Goal: Check status: Check status

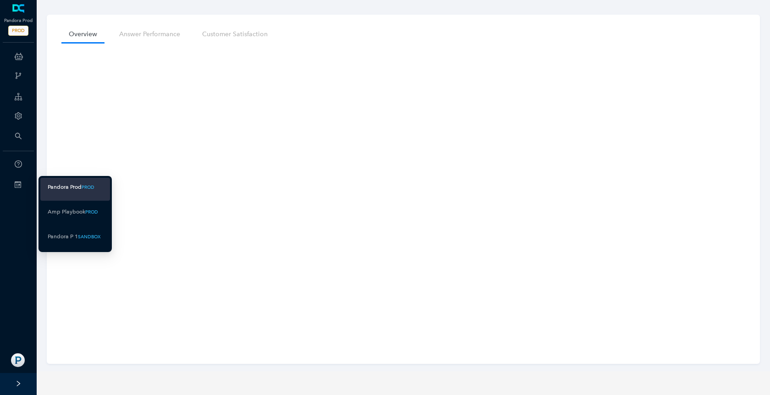
click at [64, 189] on div "Pandora Prod" at bounding box center [65, 187] width 34 height 11
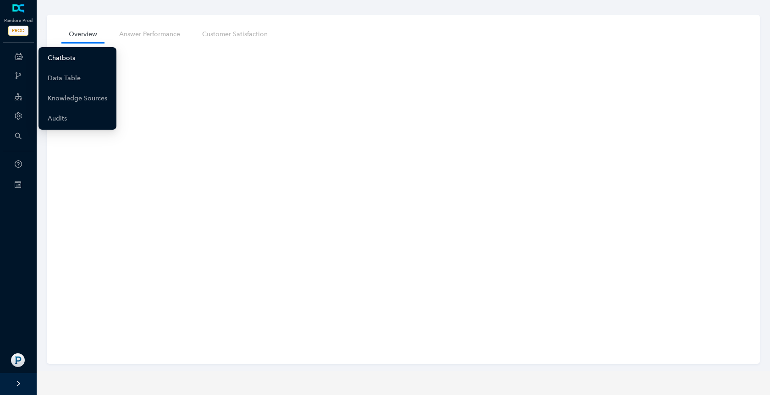
click at [54, 61] on link "Chatbots" at bounding box center [62, 58] width 28 height 18
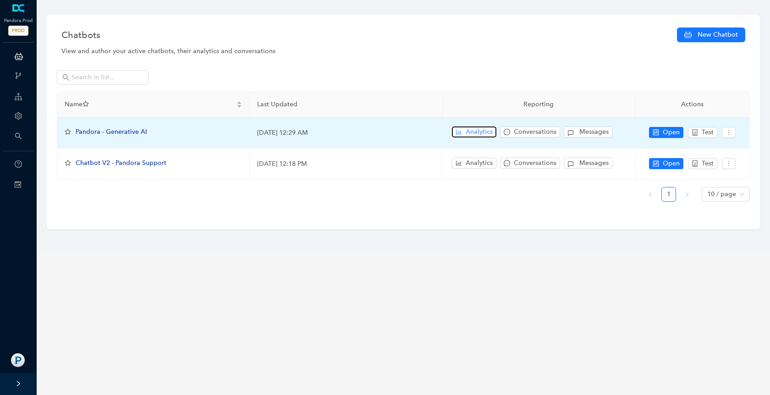
click at [470, 133] on span "Analytics" at bounding box center [479, 132] width 27 height 10
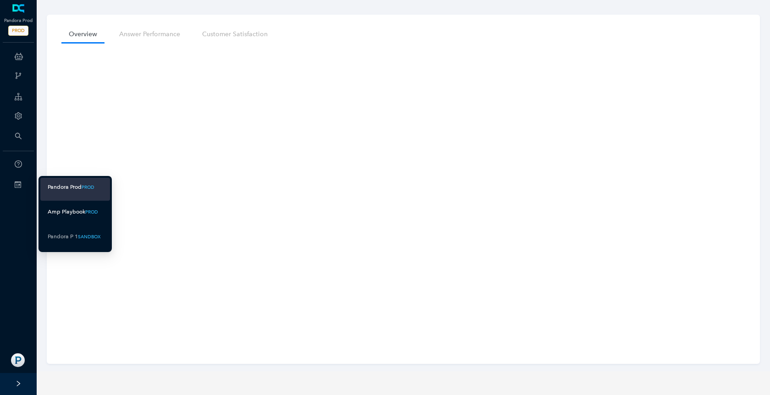
click at [71, 209] on div "Amp Playbook" at bounding box center [67, 211] width 38 height 11
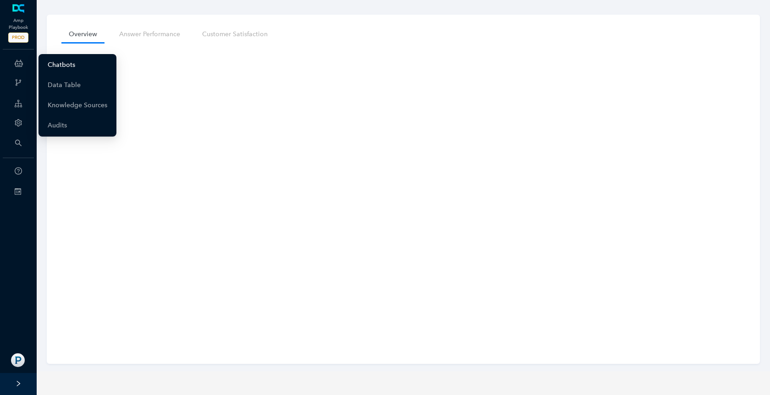
click at [53, 64] on link "Chatbots" at bounding box center [62, 65] width 28 height 18
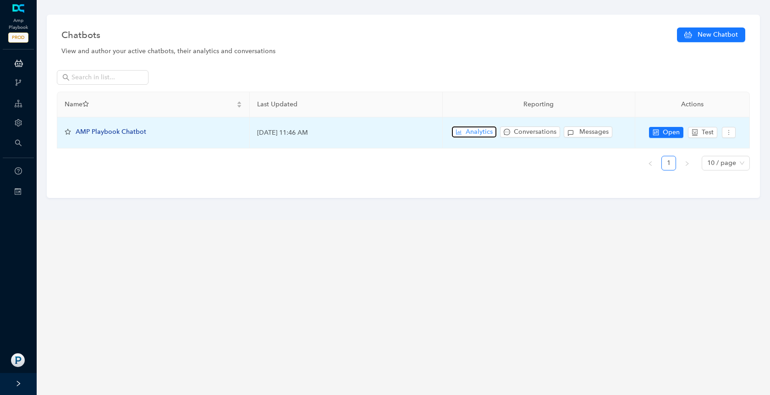
click at [479, 130] on span "Analytics" at bounding box center [479, 132] width 27 height 10
